Goal: Transaction & Acquisition: Purchase product/service

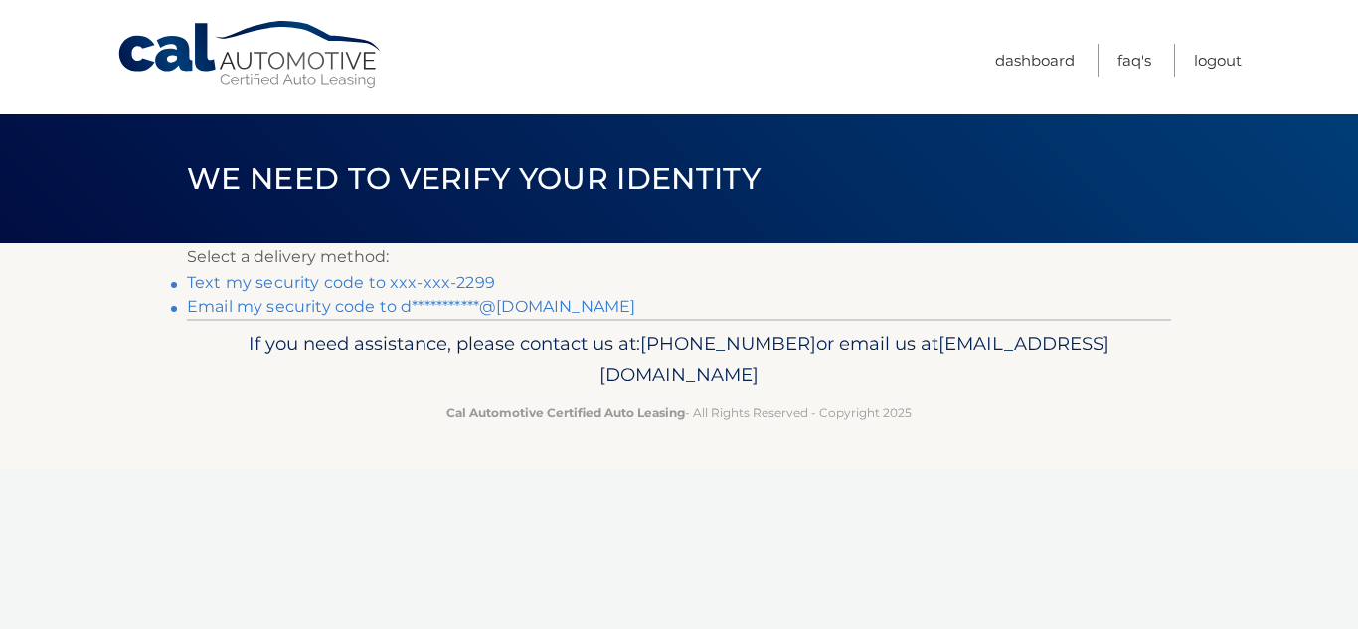
click at [414, 284] on link "Text my security code to xxx-xxx-2299" at bounding box center [341, 282] width 308 height 19
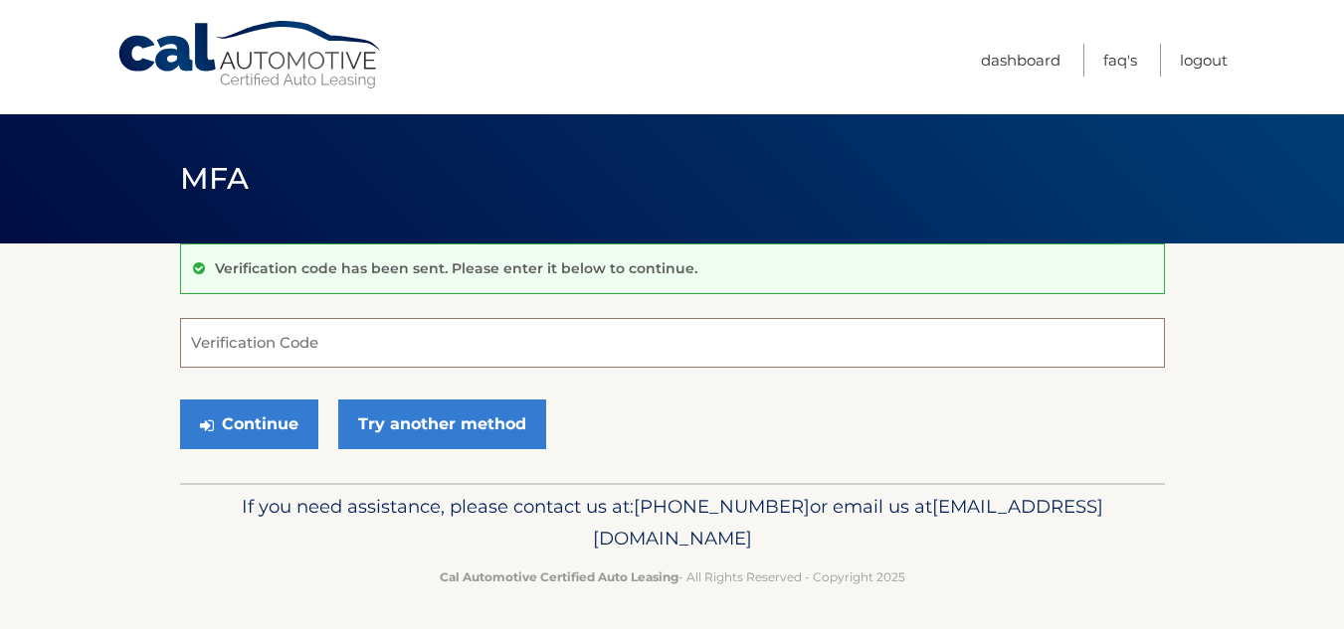
click at [405, 362] on input "Verification Code" at bounding box center [672, 343] width 985 height 50
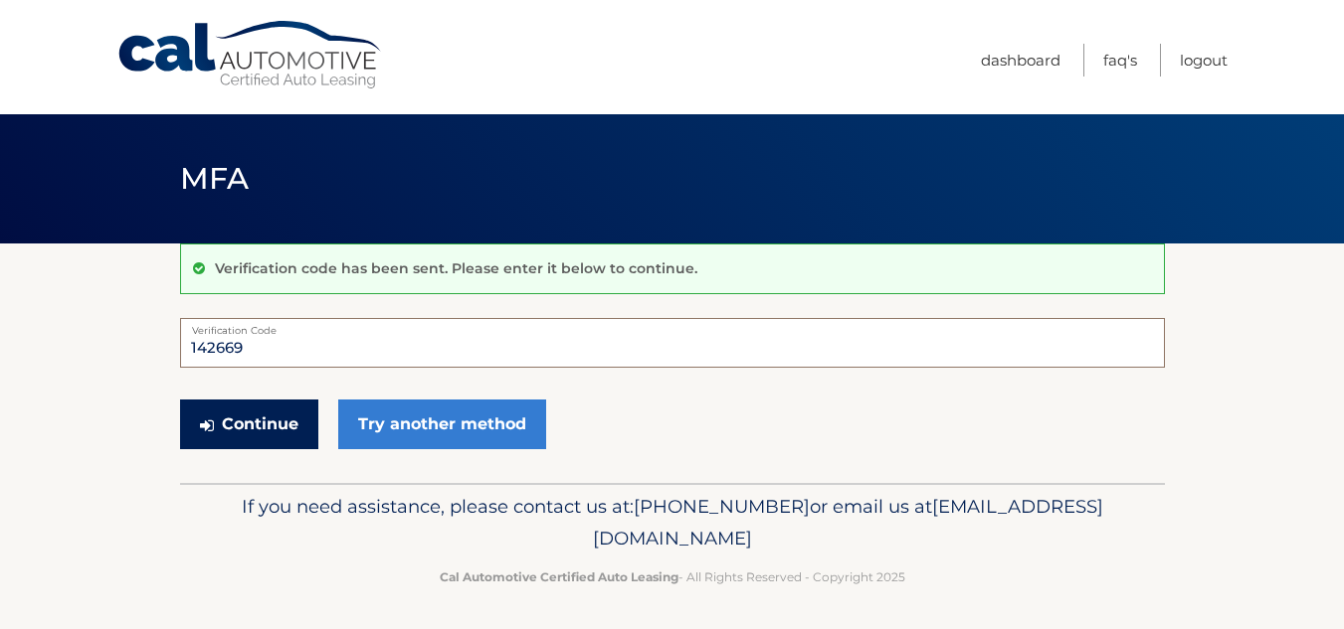
type input "142669"
click at [254, 423] on button "Continue" at bounding box center [249, 425] width 138 height 50
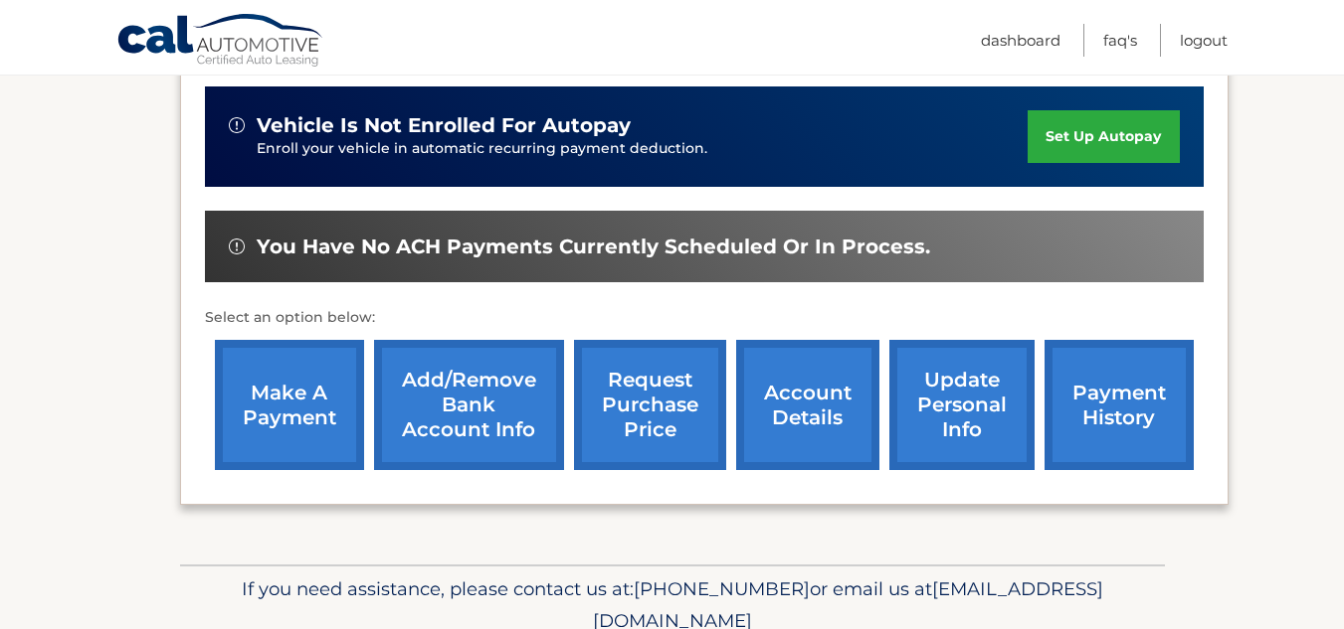
scroll to position [497, 0]
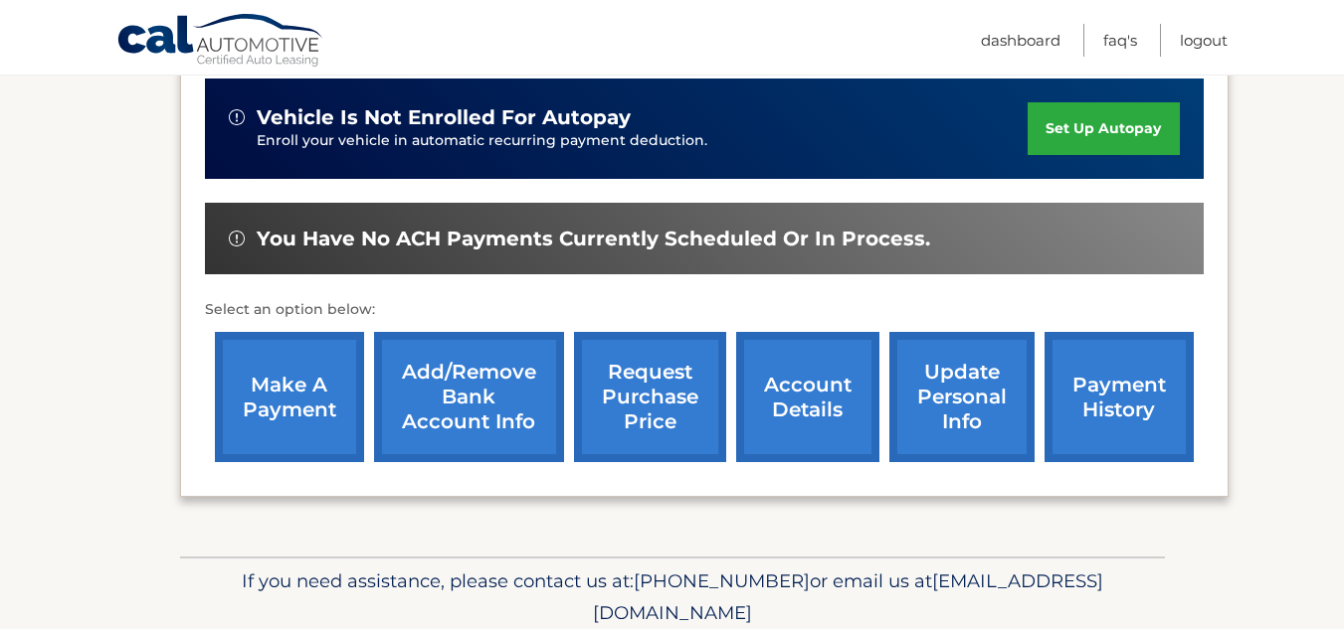
click at [275, 404] on link "make a payment" at bounding box center [289, 397] width 149 height 130
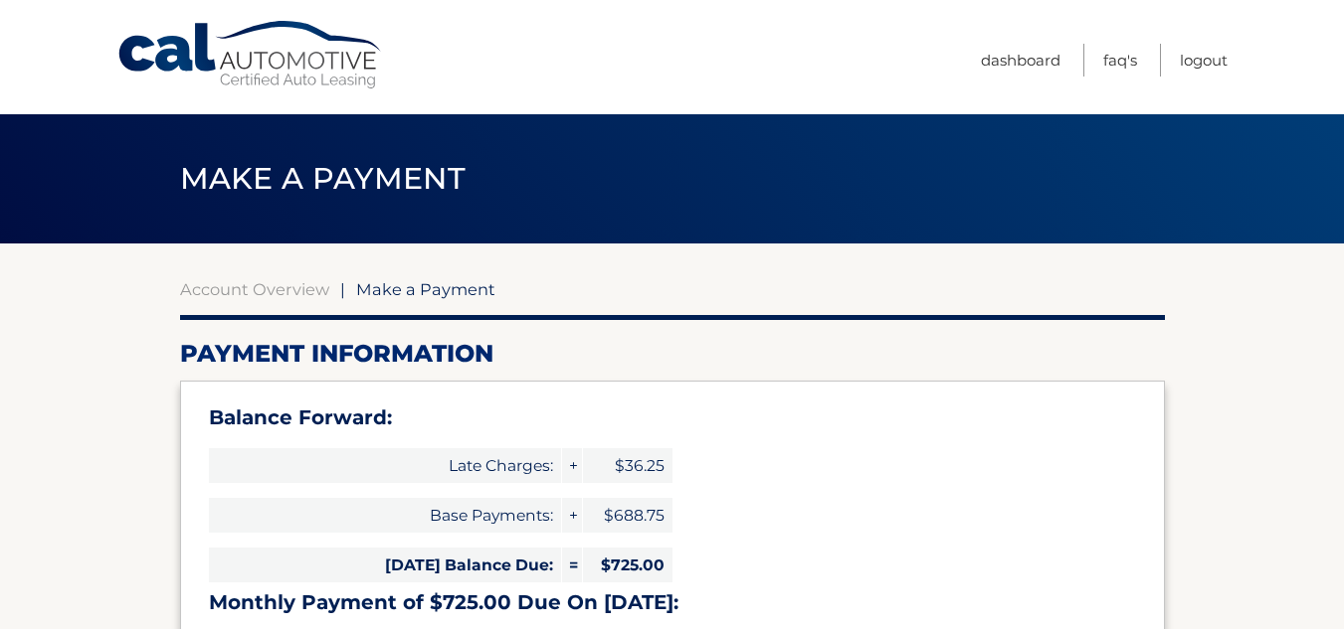
select select "NzkwODQyZWEtMTE0Yy00ZDA3LThjYWYtNDRjYWFlN2VlODIw"
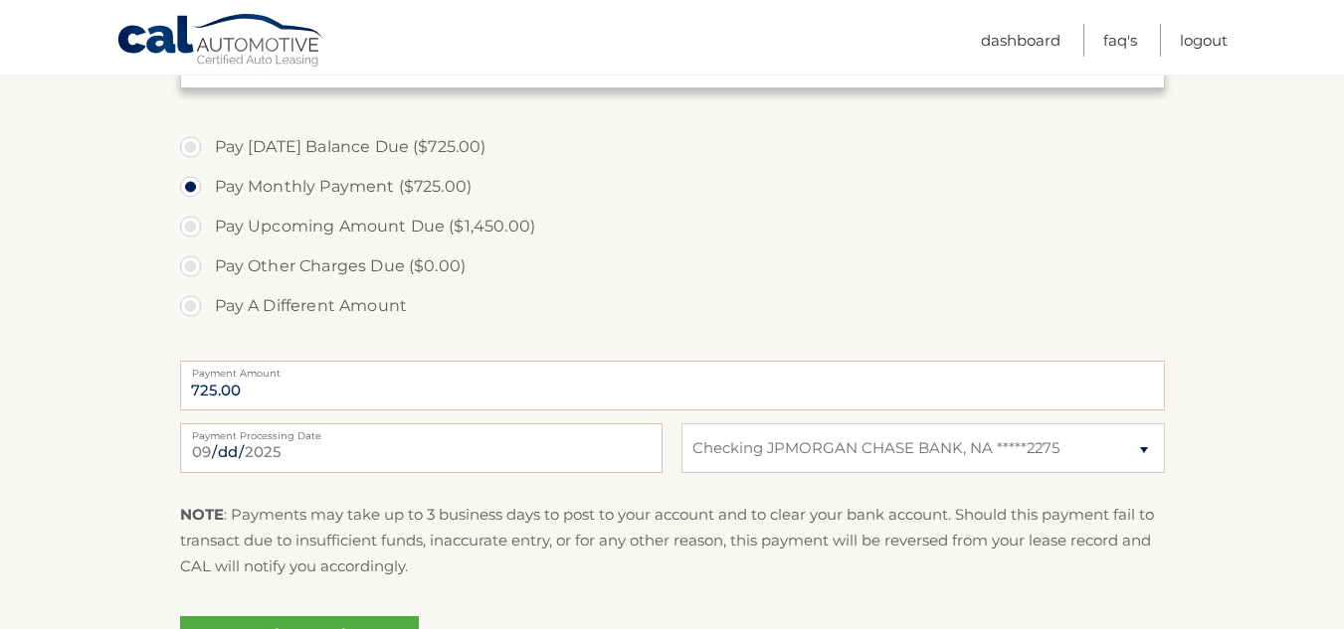
scroll to position [796, 0]
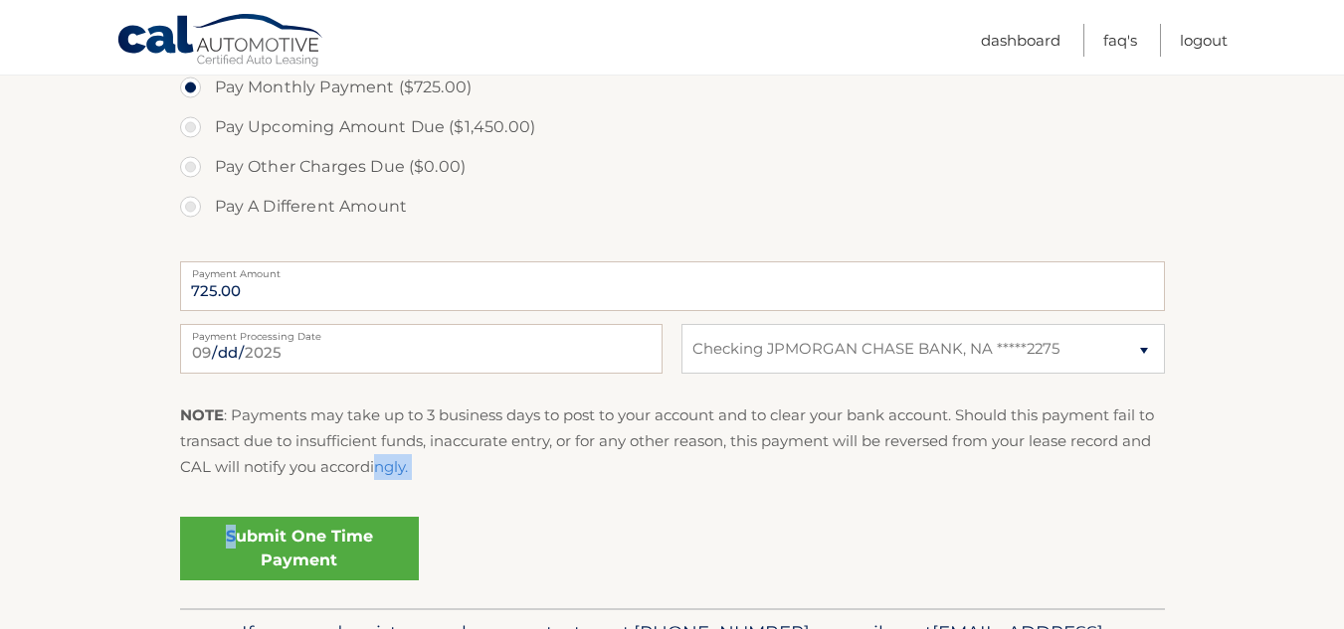
drag, startPoint x: 236, startPoint y: 546, endPoint x: 382, endPoint y: 466, distance: 166.4
click at [381, 467] on fieldset "Pay [DATE] Balance Due ($725.00) Pay Monthly Payment ($725.00) Pay Upcoming Amo…" at bounding box center [672, 315] width 985 height 588
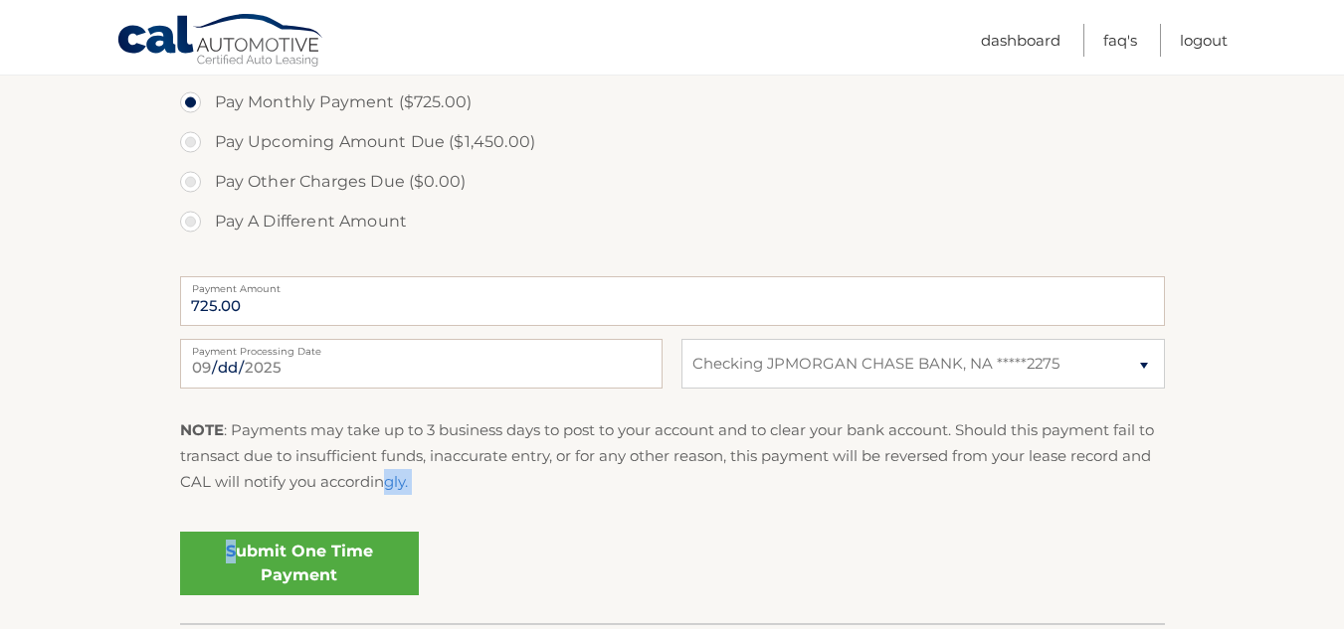
scroll to position [895, 0]
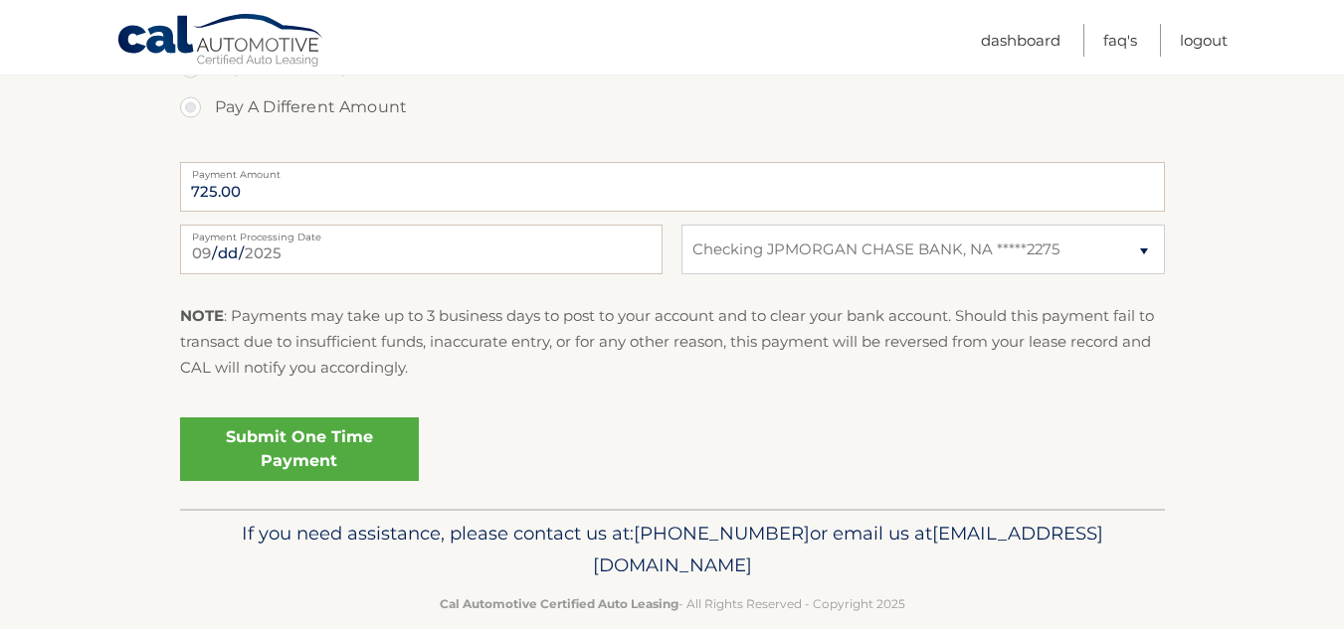
click at [305, 452] on link "Submit One Time Payment" at bounding box center [299, 450] width 239 height 64
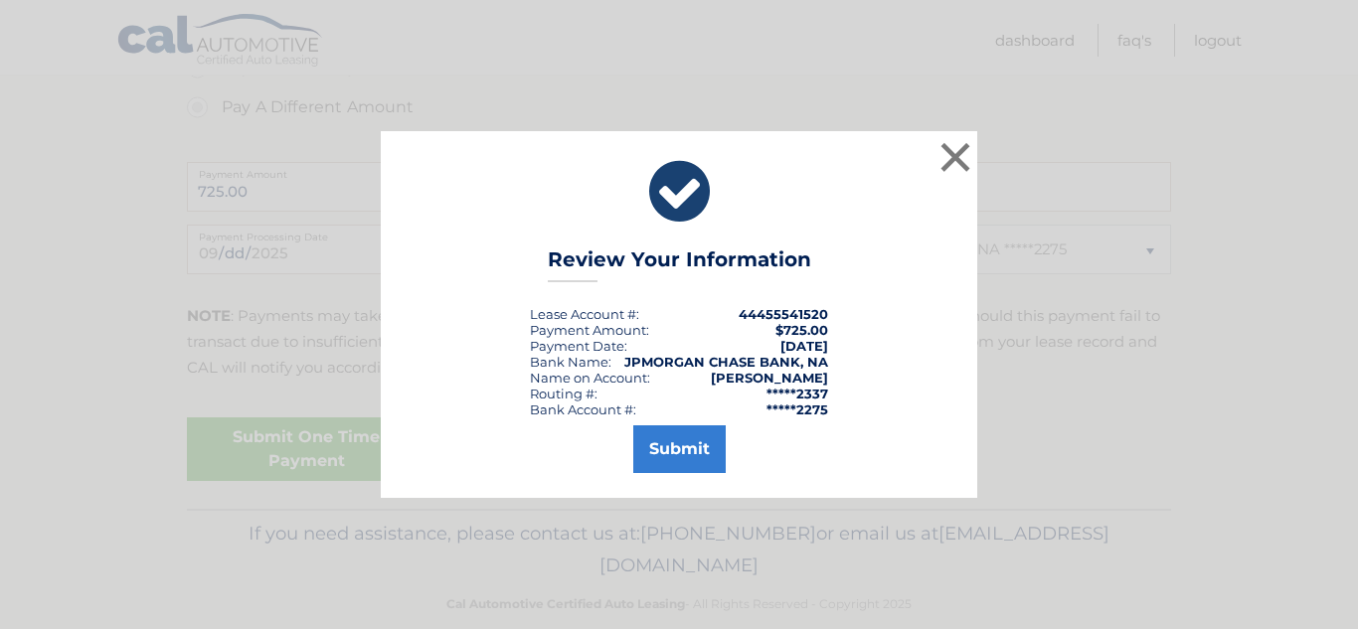
click at [305, 452] on div "× Review Your Information Lease Account #: 44455541520 Payment Amount: $725.00 …" at bounding box center [679, 314] width 1343 height 366
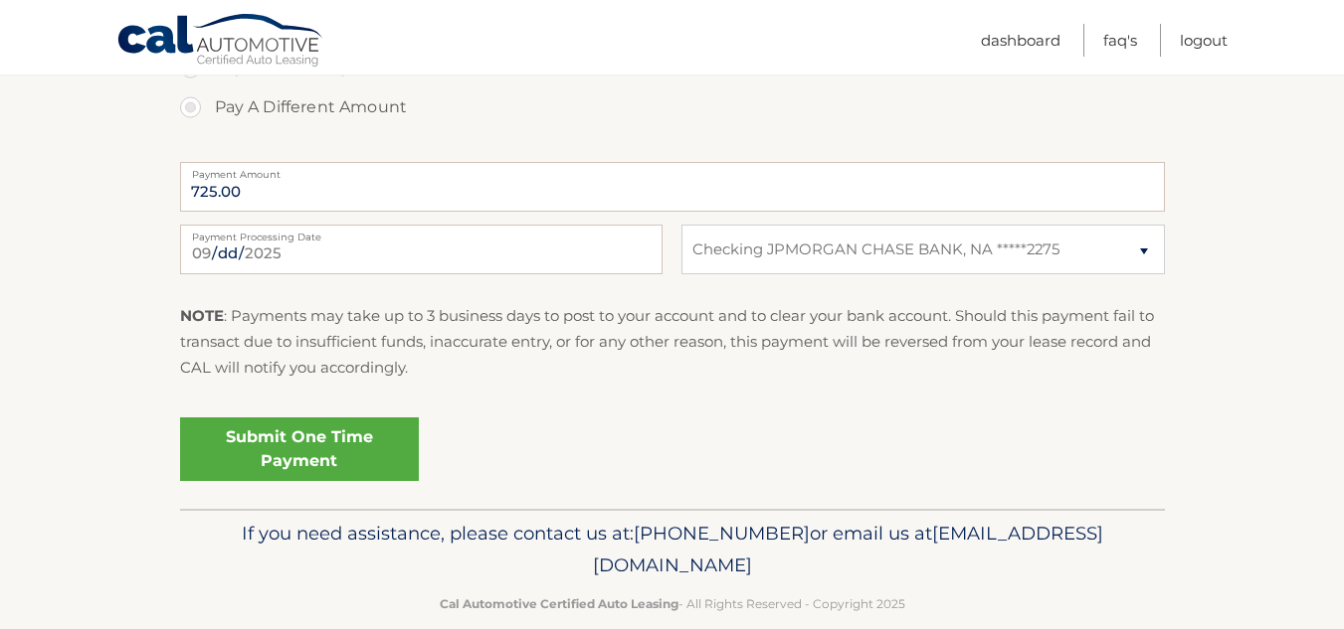
click at [347, 449] on link "Submit One Time Payment" at bounding box center [299, 450] width 239 height 64
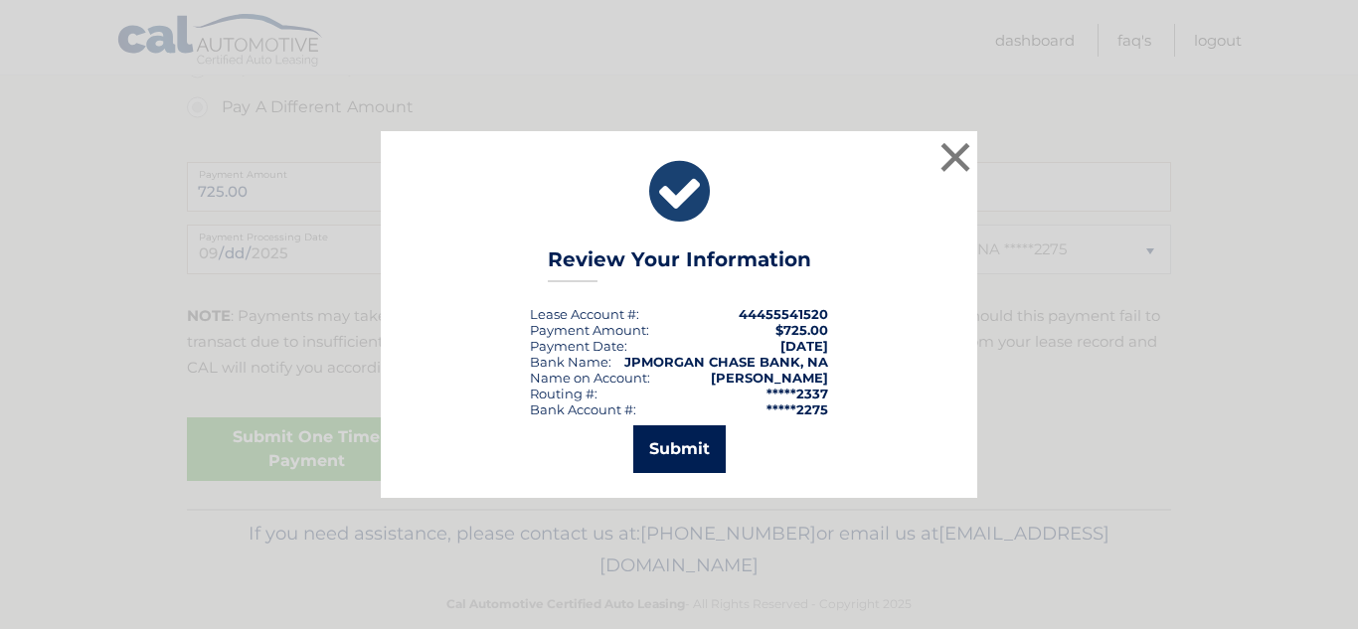
click at [656, 451] on button "Submit" at bounding box center [679, 450] width 92 height 48
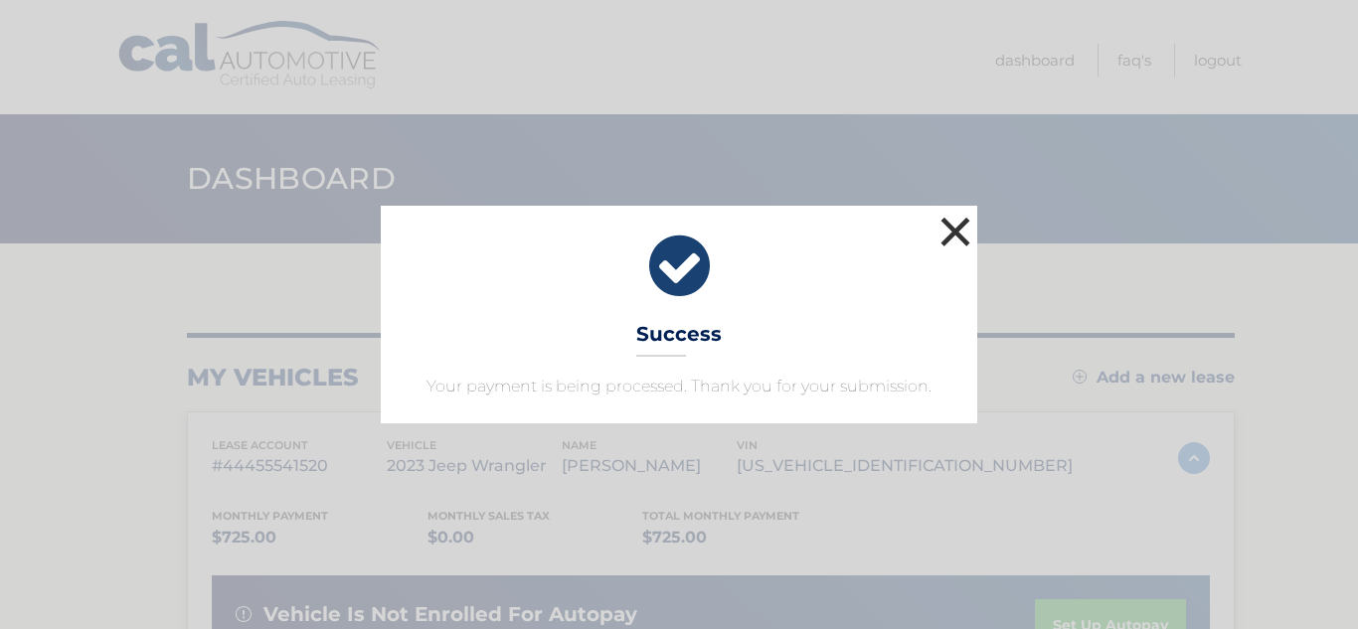
click at [944, 238] on button "×" at bounding box center [956, 232] width 40 height 40
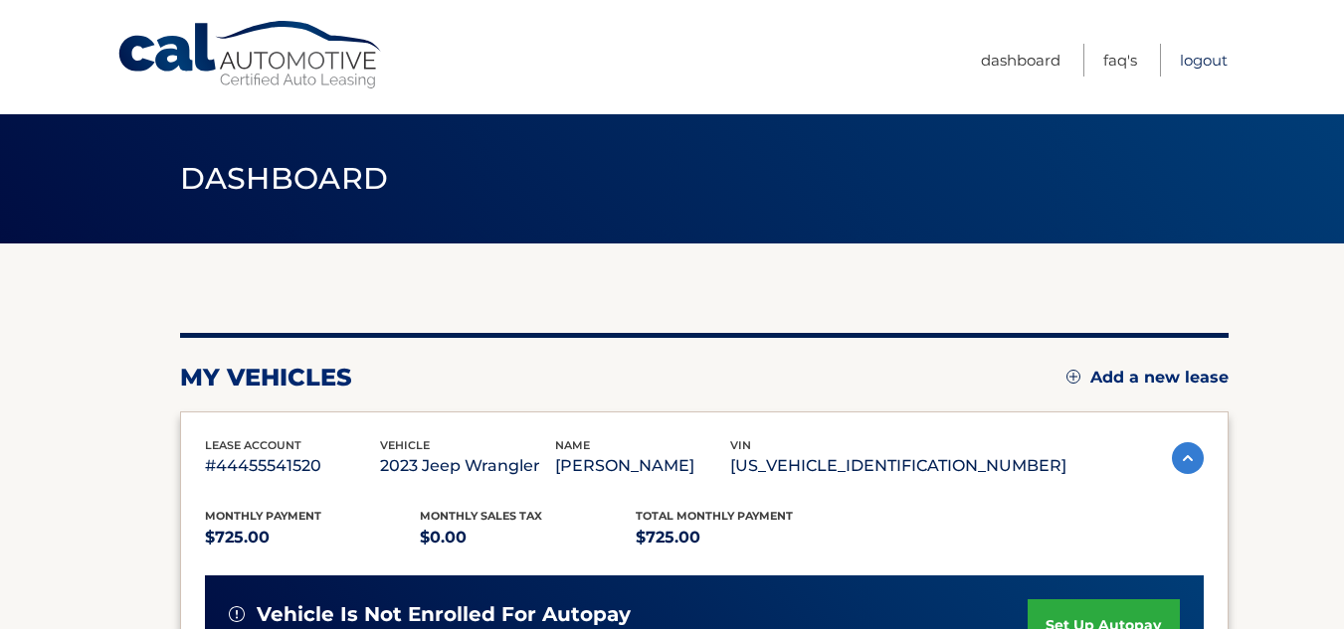
click at [1198, 67] on link "Logout" at bounding box center [1203, 60] width 48 height 33
